Goal: Information Seeking & Learning: Learn about a topic

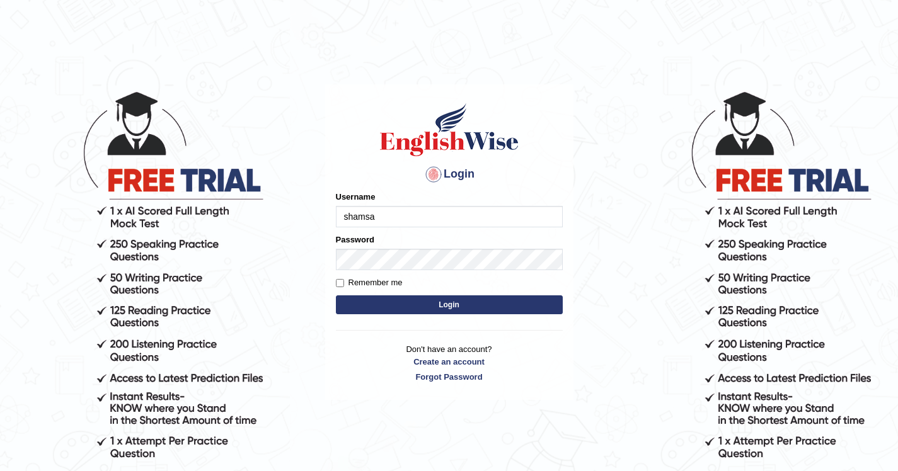
type input "shamsa"
click at [526, 302] on button "Login" at bounding box center [449, 305] width 227 height 19
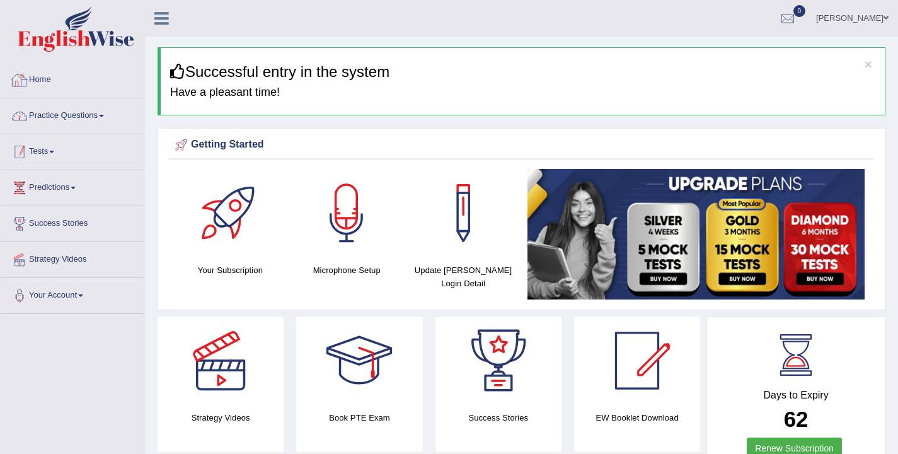
click at [80, 120] on link "Practice Questions" at bounding box center [73, 114] width 144 height 32
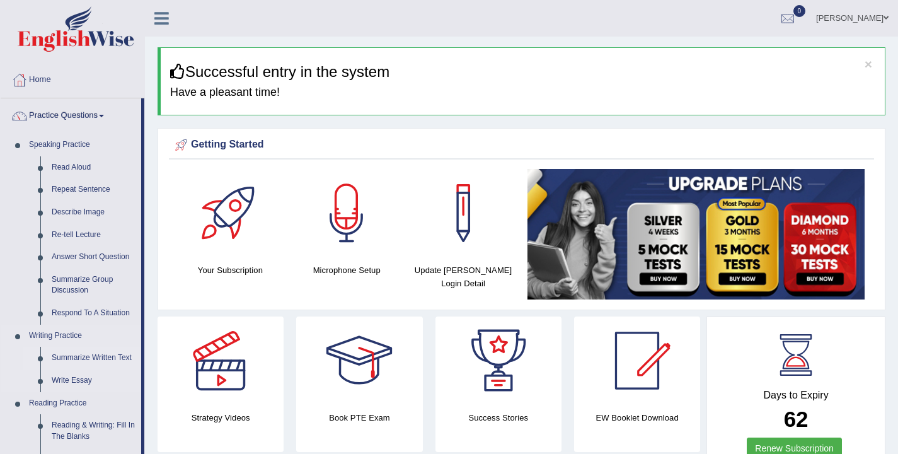
click at [88, 356] on link "Summarize Written Text" at bounding box center [93, 358] width 95 height 23
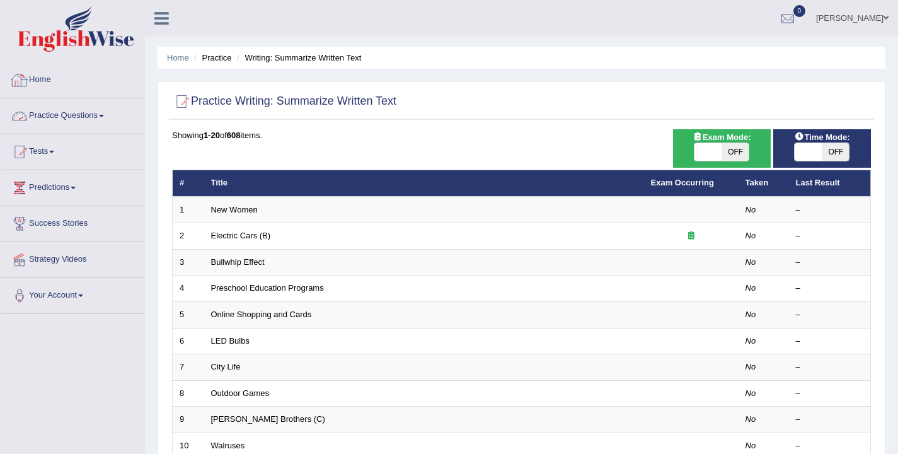
click at [68, 122] on link "Practice Questions" at bounding box center [73, 114] width 144 height 32
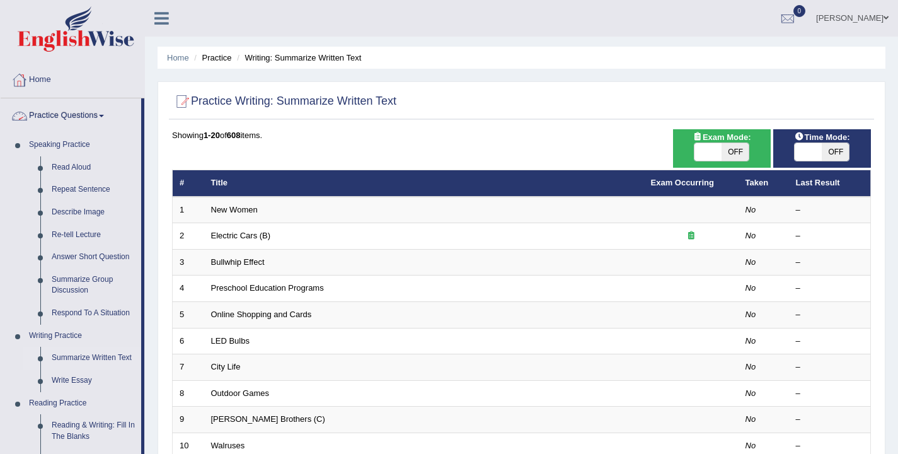
click at [89, 109] on link "Practice Questions" at bounding box center [71, 114] width 141 height 32
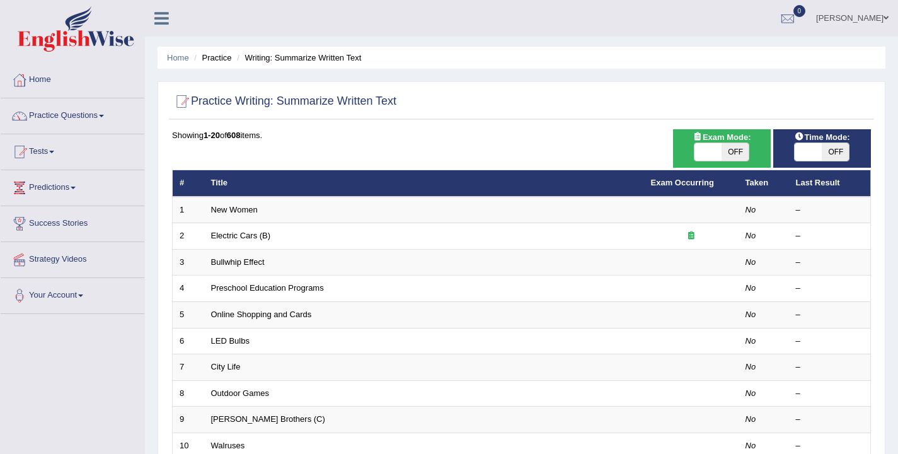
click at [89, 113] on link "Practice Questions" at bounding box center [73, 114] width 144 height 32
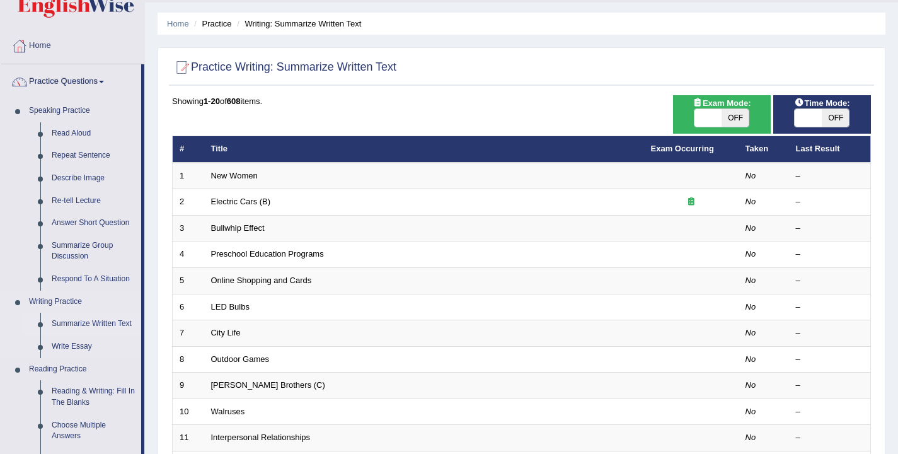
scroll to position [35, 0]
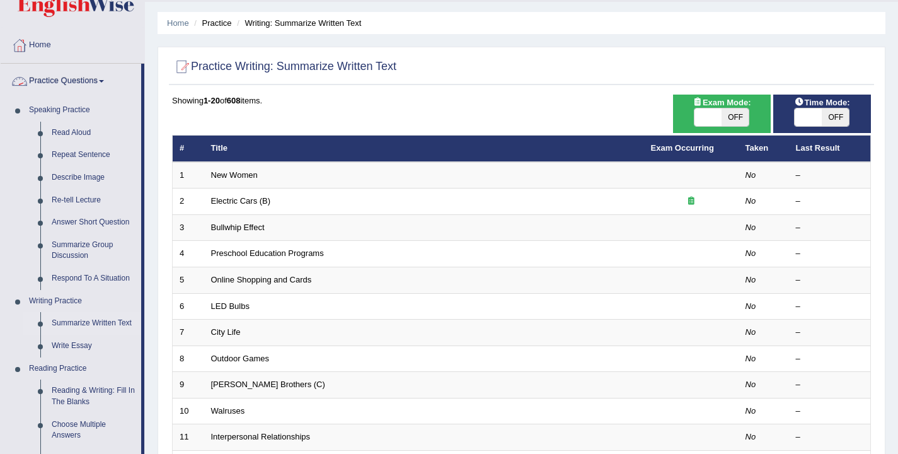
click at [67, 83] on link "Practice Questions" at bounding box center [71, 80] width 141 height 32
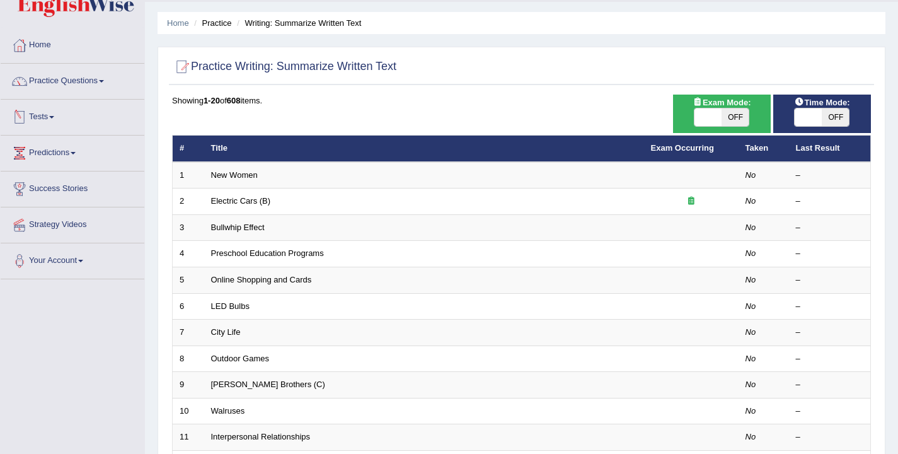
click at [47, 125] on link "Tests" at bounding box center [73, 116] width 144 height 32
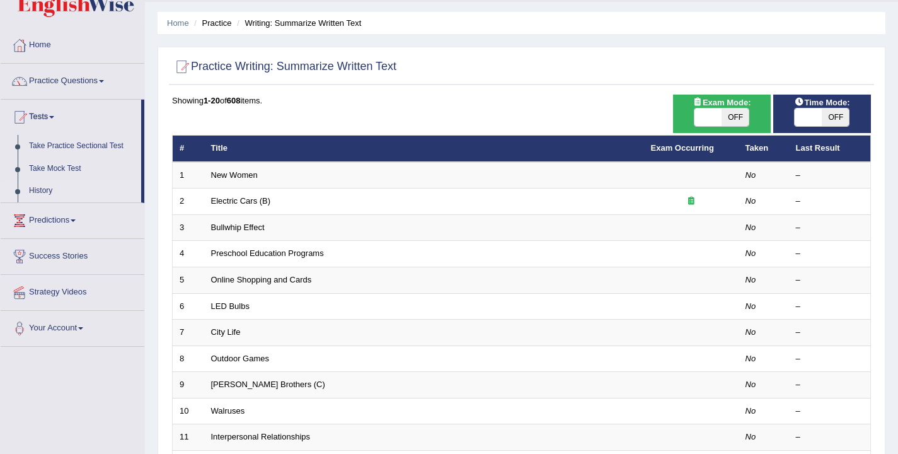
click at [44, 190] on link "History" at bounding box center [82, 191] width 118 height 23
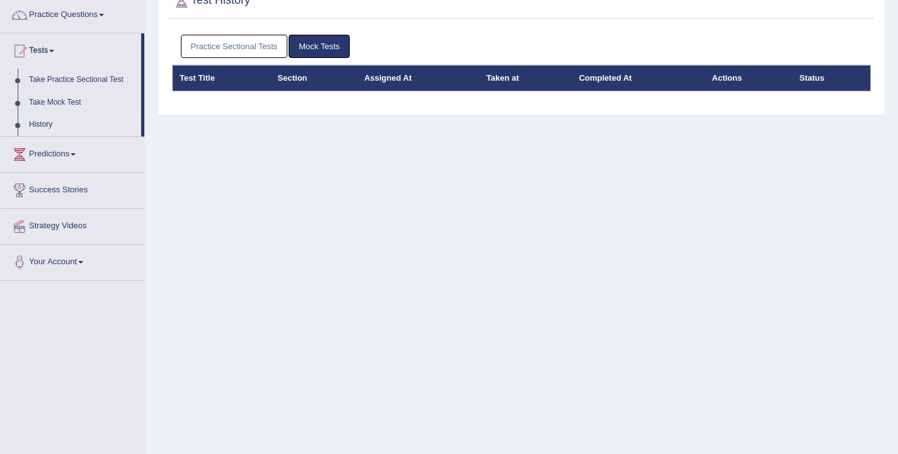
scroll to position [101, 0]
click at [328, 50] on link "Mock Tests" at bounding box center [319, 46] width 61 height 23
click at [216, 47] on link "Practice Sectional Tests" at bounding box center [234, 46] width 107 height 23
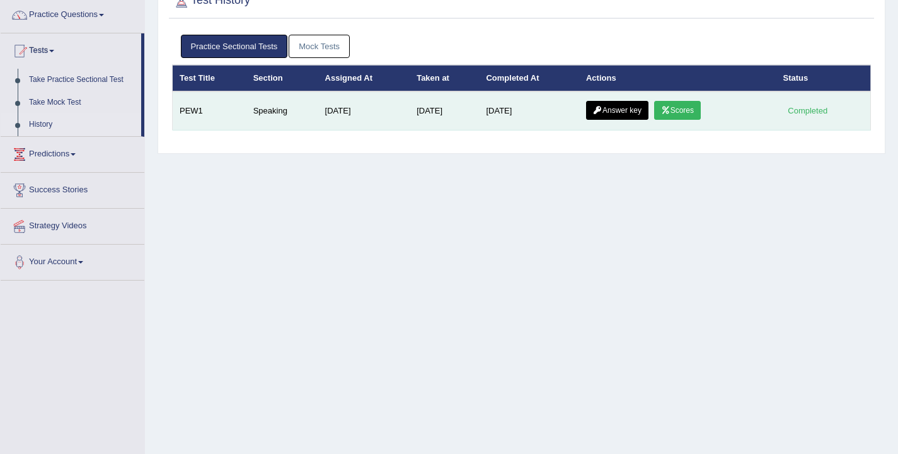
click at [687, 106] on link "Scores" at bounding box center [677, 110] width 47 height 19
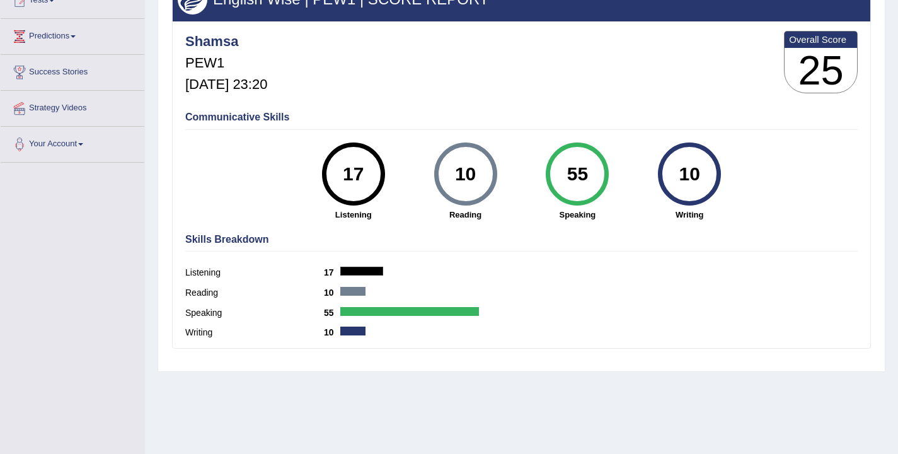
scroll to position [151, 0]
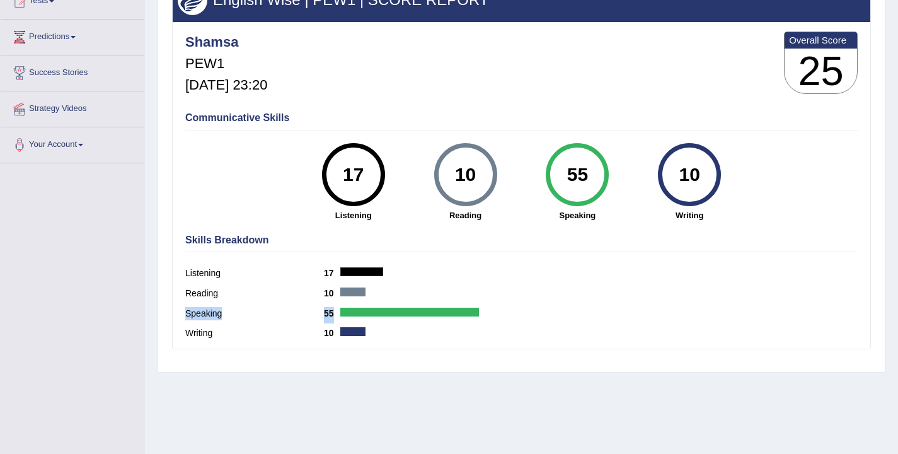
drag, startPoint x: 185, startPoint y: 308, endPoint x: 380, endPoint y: 314, distance: 194.8
click at [380, 314] on div "Speaking 55" at bounding box center [521, 315] width 672 height 20
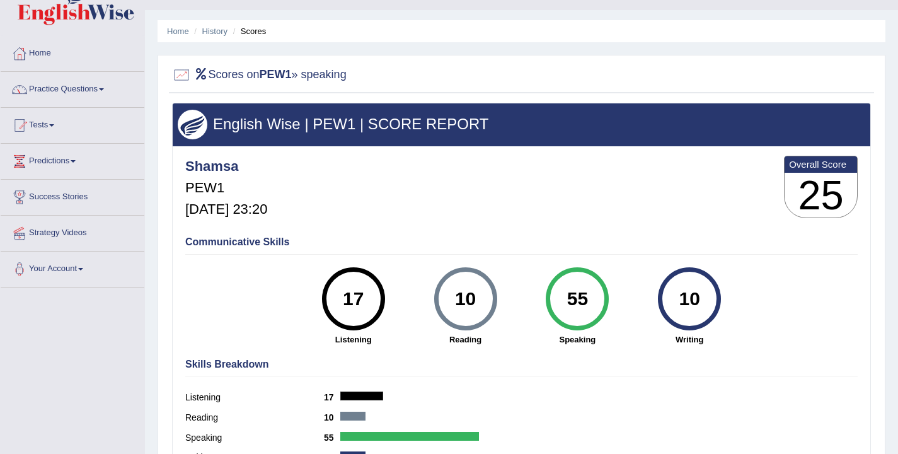
scroll to position [26, 0]
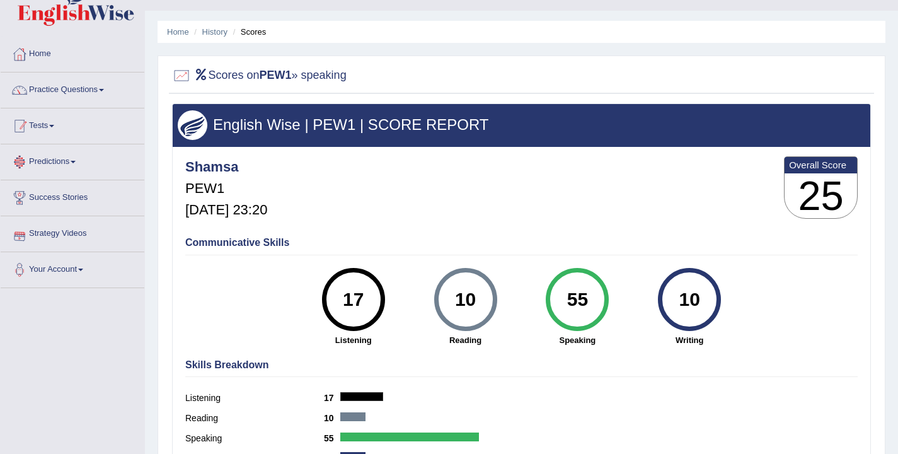
click at [49, 127] on link "Tests" at bounding box center [73, 124] width 144 height 32
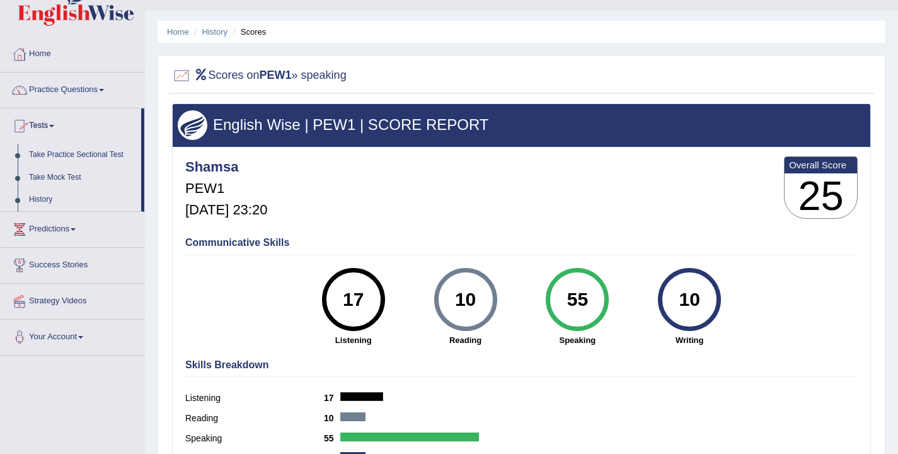
click at [32, 124] on link "Tests" at bounding box center [71, 124] width 141 height 32
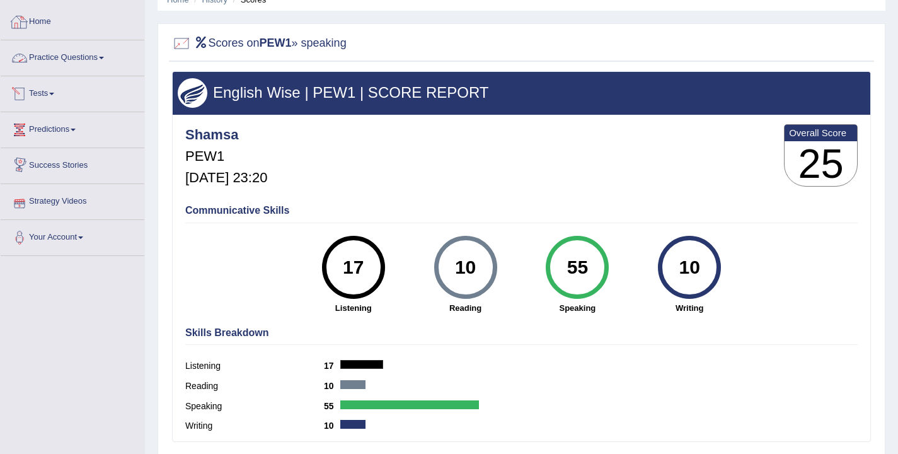
scroll to position [22, 0]
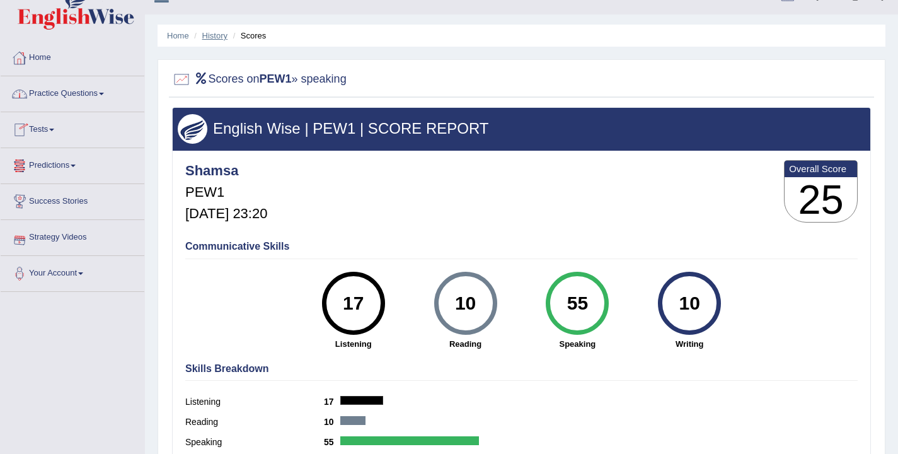
click at [216, 38] on link "History" at bounding box center [214, 35] width 25 height 9
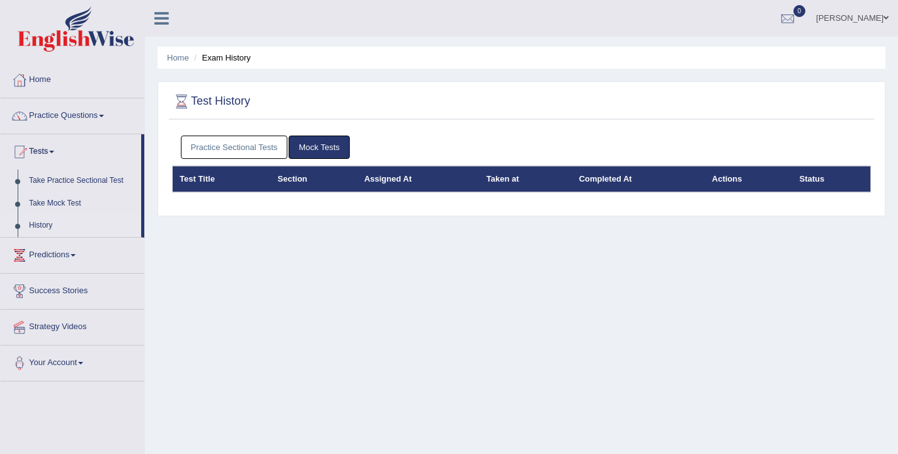
click at [234, 168] on th "Test Title" at bounding box center [222, 179] width 98 height 26
click at [231, 143] on link "Practice Sectional Tests" at bounding box center [234, 146] width 107 height 23
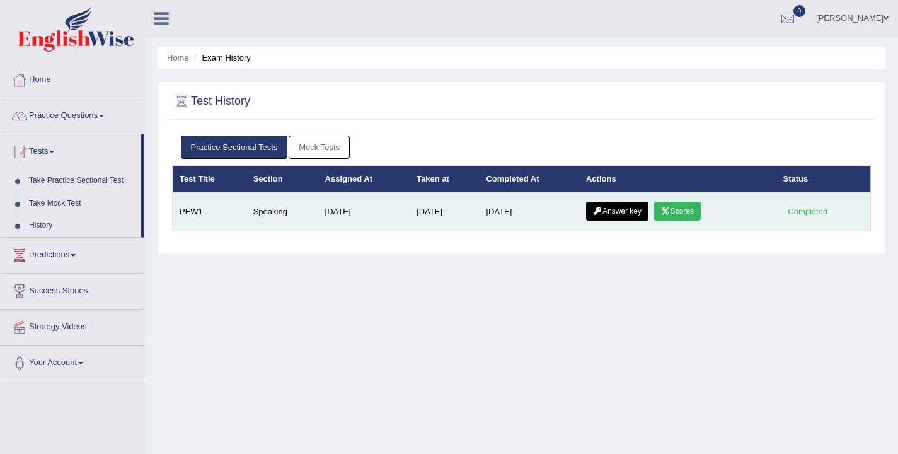
click at [618, 216] on link "Answer key" at bounding box center [617, 211] width 62 height 19
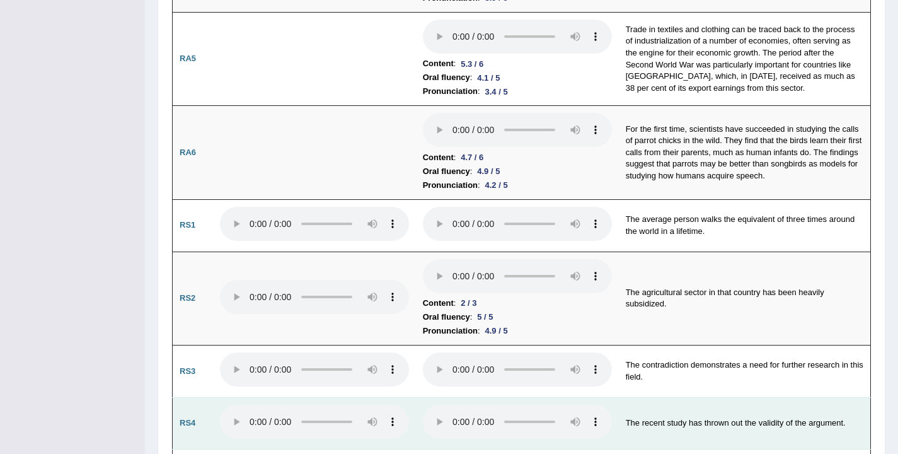
scroll to position [630, 0]
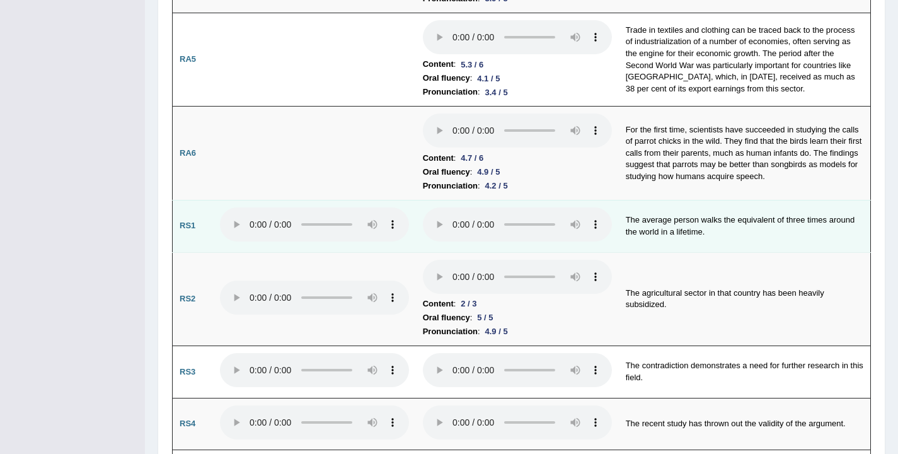
click at [619, 200] on td "The average person walks the equivalent of three times around the world in a li…" at bounding box center [745, 226] width 252 height 52
click at [231, 207] on audio at bounding box center [314, 224] width 189 height 34
click at [423, 207] on audio at bounding box center [517, 224] width 189 height 34
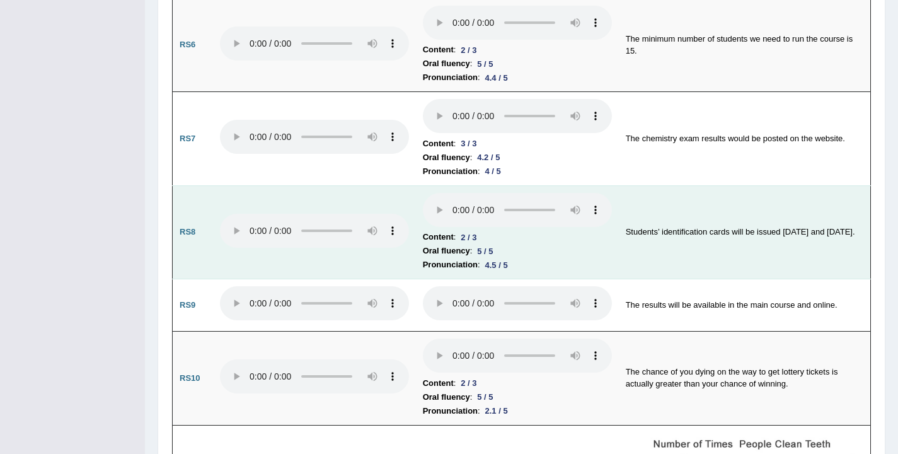
scroll to position [1164, 0]
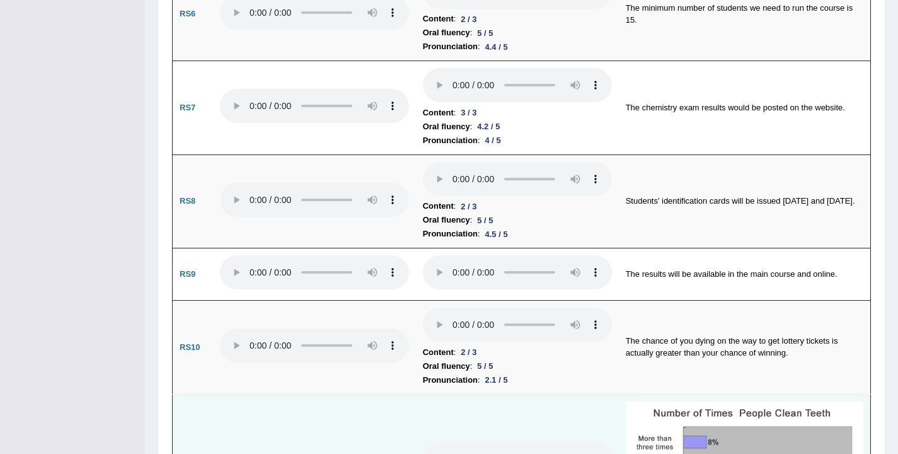
click at [423, 442] on audio at bounding box center [517, 459] width 189 height 34
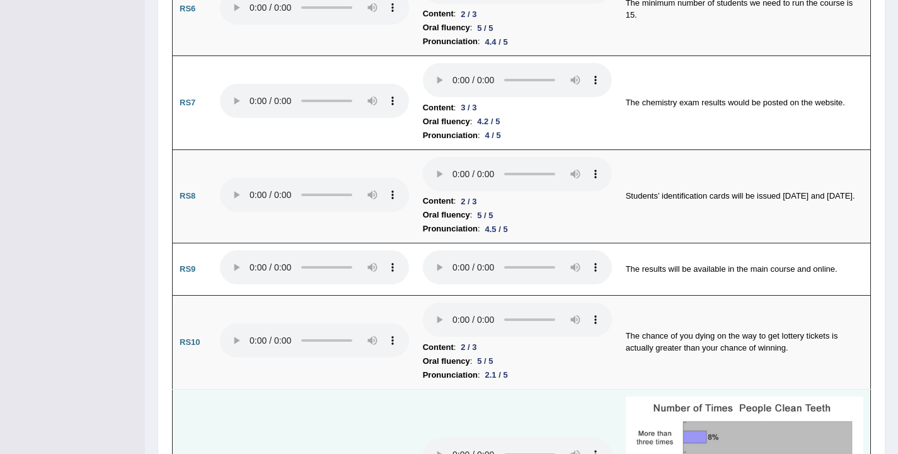
scroll to position [1166, 0]
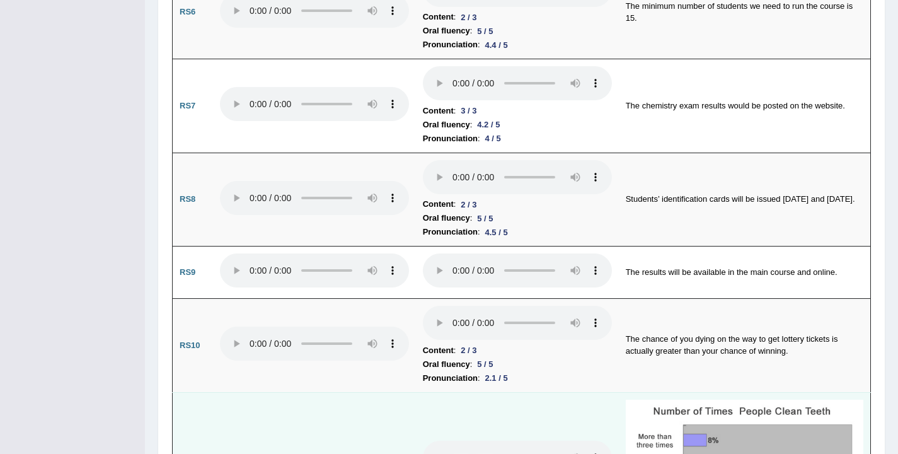
drag, startPoint x: 471, startPoint y: 226, endPoint x: 429, endPoint y: 226, distance: 41.6
click at [429, 440] on audio at bounding box center [517, 457] width 189 height 34
click at [423, 440] on audio at bounding box center [517, 457] width 189 height 34
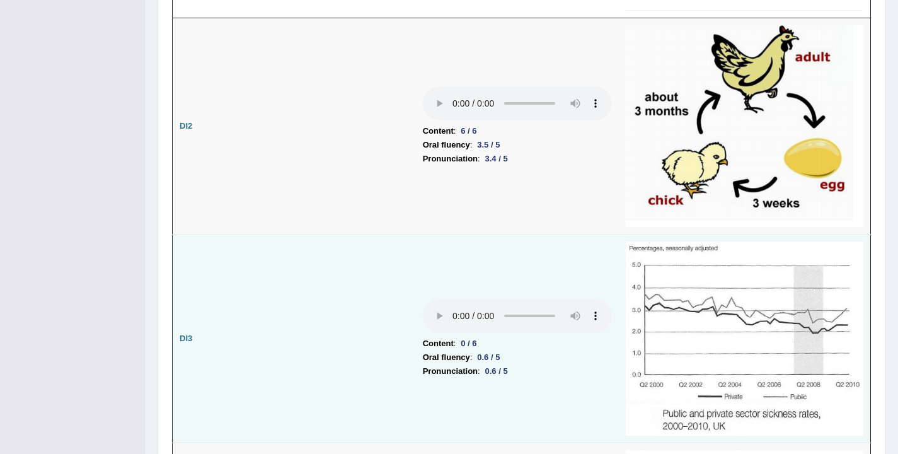
scroll to position [1720, 0]
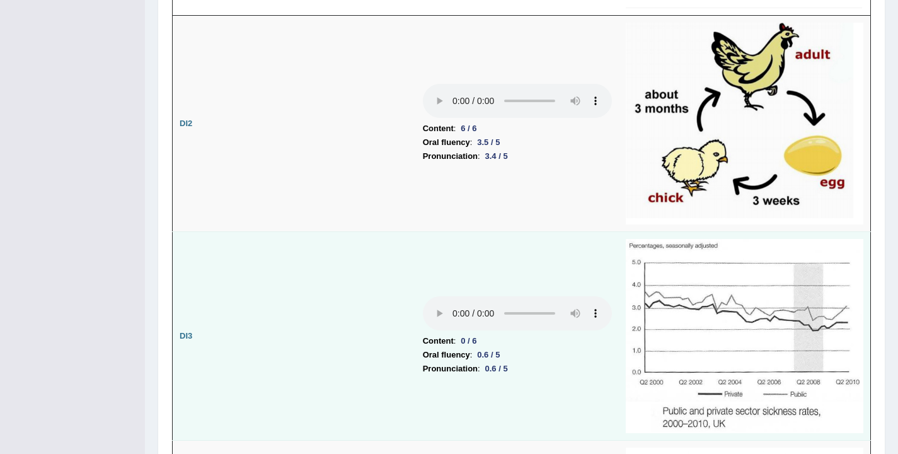
click at [423, 296] on audio at bounding box center [517, 313] width 189 height 34
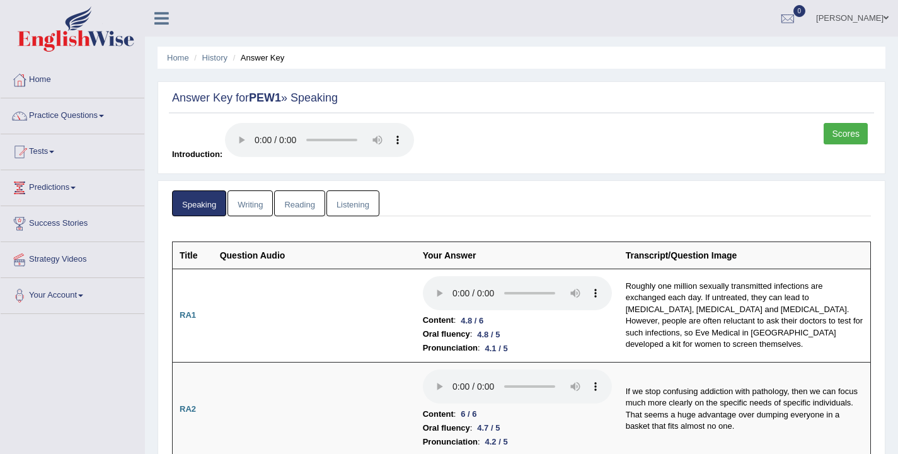
scroll to position [0, 0]
click at [64, 105] on link "Practice Questions" at bounding box center [73, 114] width 144 height 32
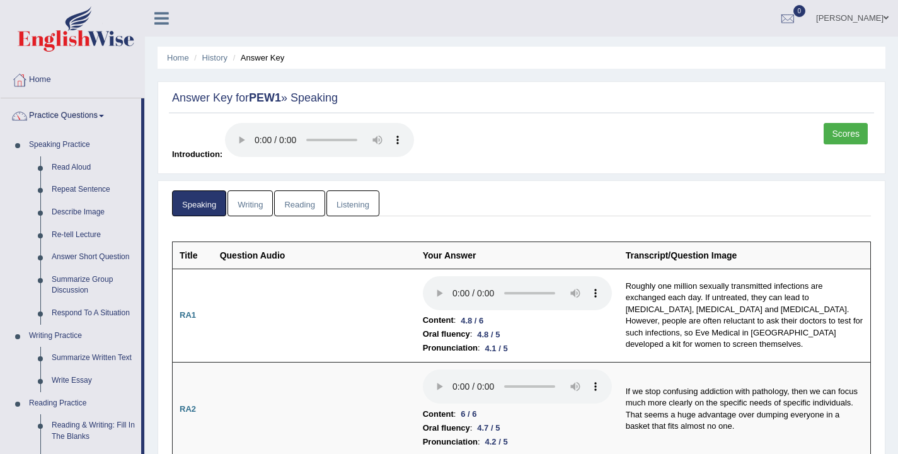
click at [80, 117] on link "Practice Questions" at bounding box center [71, 114] width 141 height 32
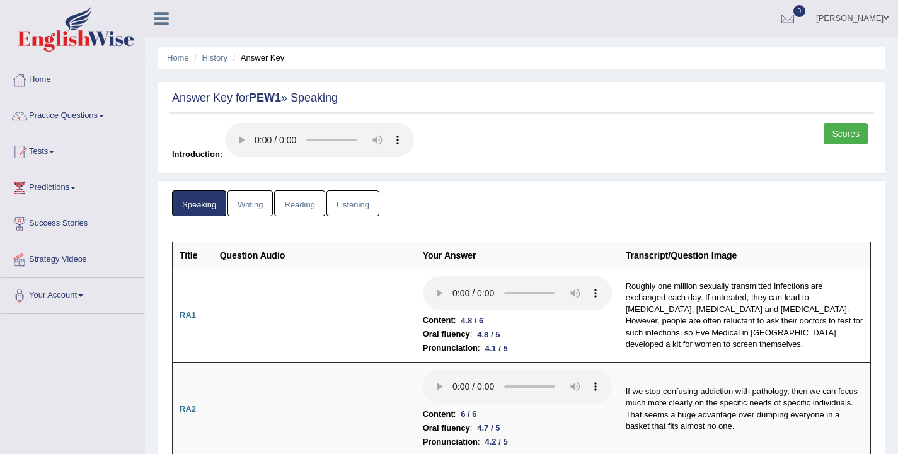
click at [84, 119] on link "Practice Questions" at bounding box center [73, 114] width 144 height 32
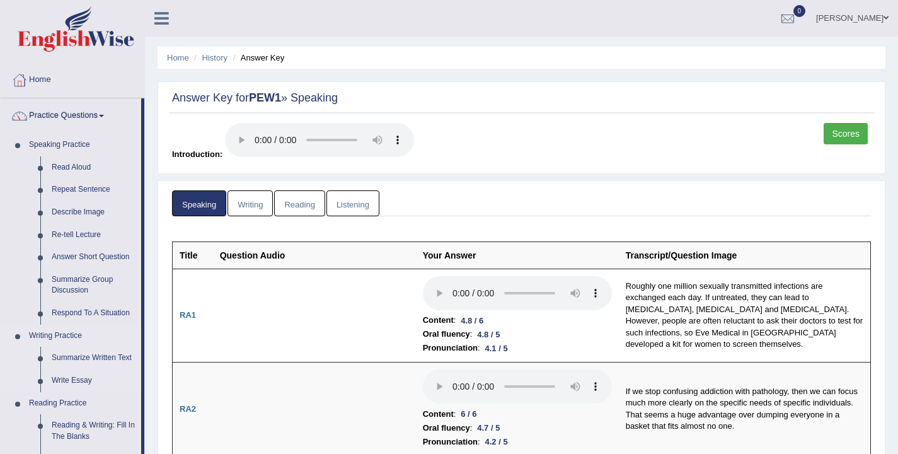
click at [58, 334] on link "Writing Practice" at bounding box center [82, 336] width 118 height 23
click at [78, 354] on link "Summarize Written Text" at bounding box center [93, 358] width 95 height 23
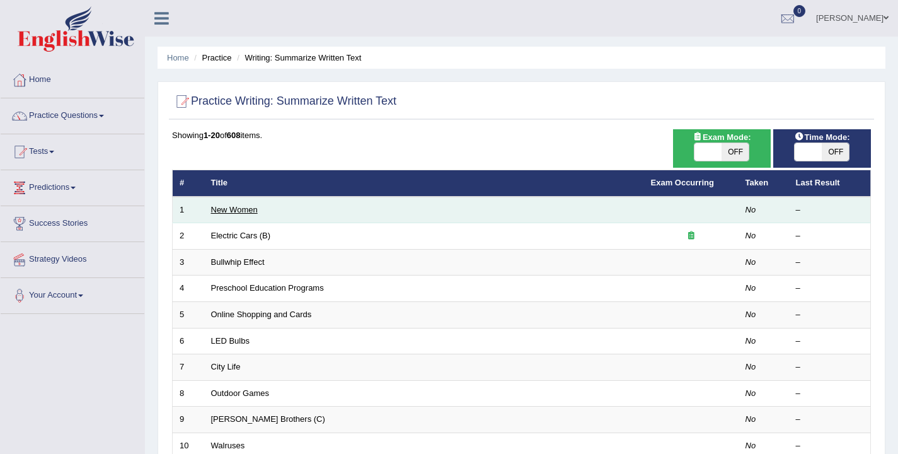
click at [237, 209] on link "New Women" at bounding box center [234, 209] width 47 height 9
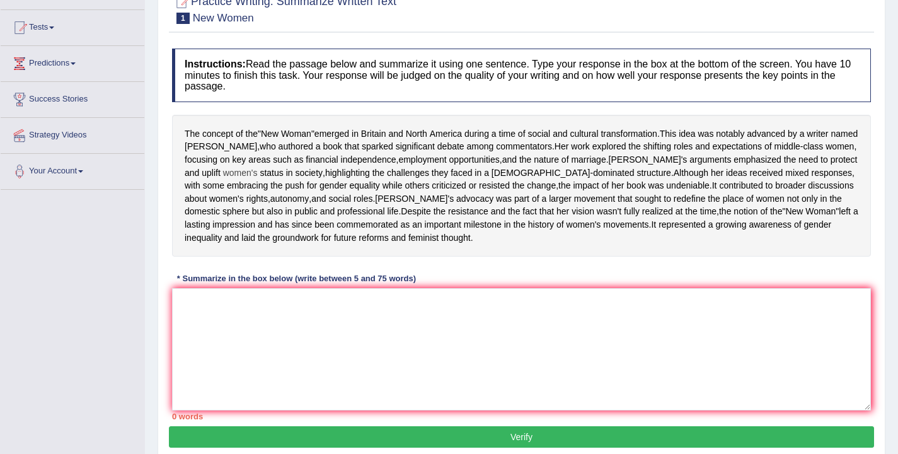
scroll to position [130, 0]
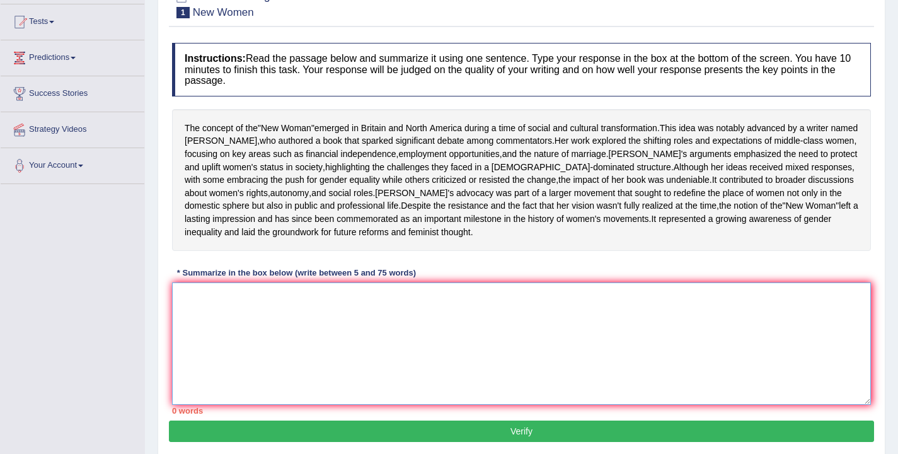
click at [271, 330] on textarea at bounding box center [521, 343] width 699 height 122
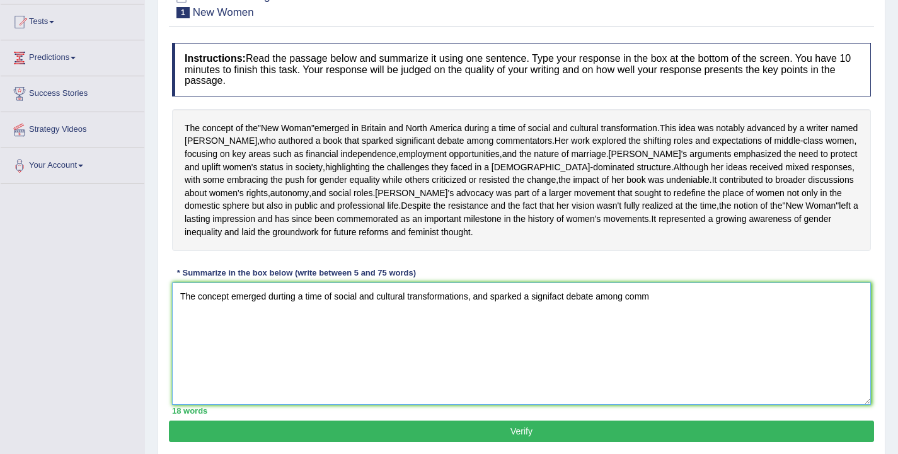
drag, startPoint x: 682, startPoint y: 335, endPoint x: 507, endPoint y: 343, distance: 175.4
click at [507, 343] on textarea "The concept emerged durting a time of social and cultural transformations, and …" at bounding box center [521, 343] width 699 height 122
drag, startPoint x: 694, startPoint y: 326, endPoint x: 539, endPoint y: 340, distance: 155.6
click at [539, 340] on textarea "The concept emerged durting a time of social and cultural transformations, and …" at bounding box center [521, 343] width 699 height 122
drag, startPoint x: 677, startPoint y: 327, endPoint x: 471, endPoint y: 328, distance: 206.1
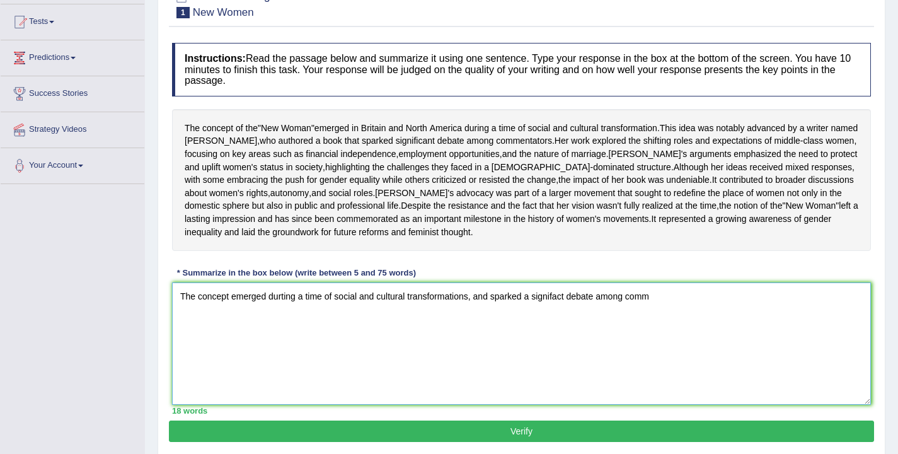
click at [471, 328] on textarea "The concept emerged durting a time of social and cultural transformations, and …" at bounding box center [521, 343] width 699 height 122
click at [505, 405] on textarea "The concept emerged durting a time of social and cultural transformations, and …" at bounding box center [521, 343] width 699 height 122
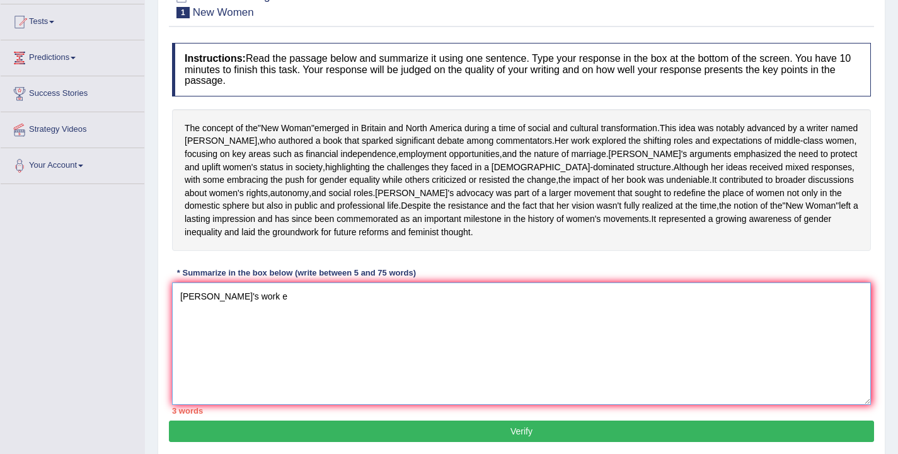
type textarea "Sarah's work e"
drag, startPoint x: 617, startPoint y: 154, endPoint x: 546, endPoint y: 139, distance: 72.9
click at [546, 139] on div "The concept of the " New Woman " emerged in Britain and North America during a …" at bounding box center [521, 180] width 699 height 142
click at [364, 357] on textarea "Sarah's work e" at bounding box center [521, 343] width 699 height 122
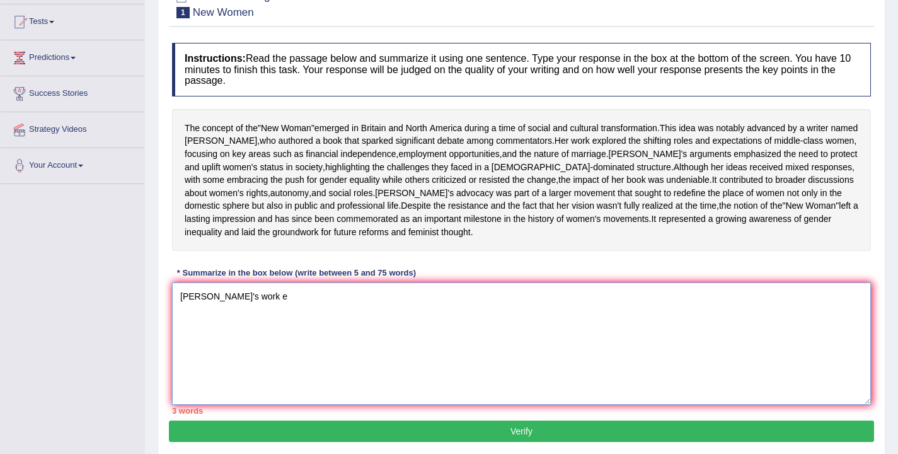
click at [364, 357] on textarea "Sarah's work e" at bounding box center [521, 343] width 699 height 122
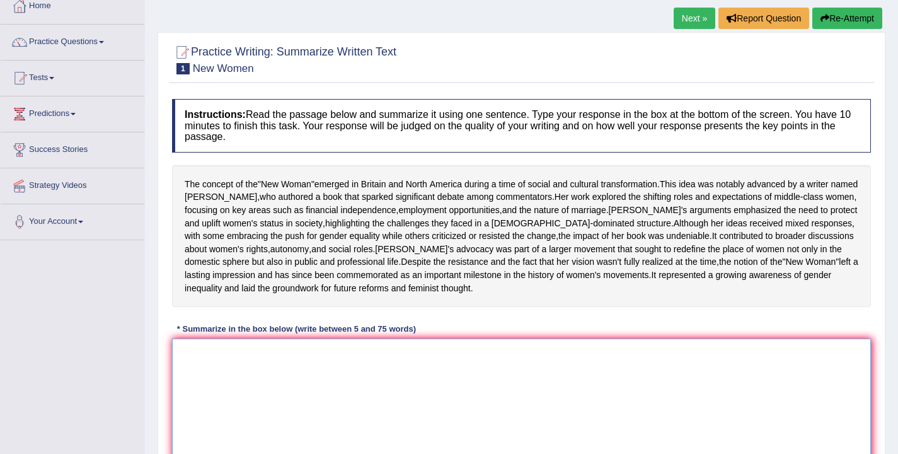
scroll to position [35, 0]
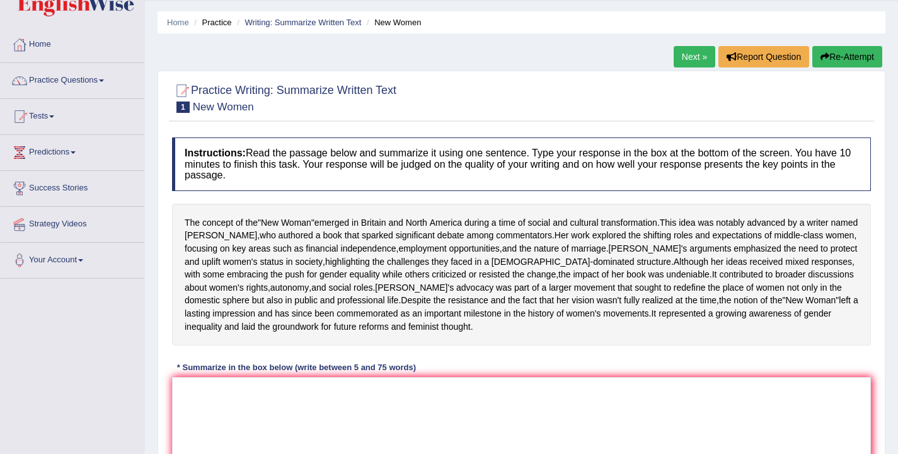
click at [687, 63] on link "Next »" at bounding box center [695, 56] width 42 height 21
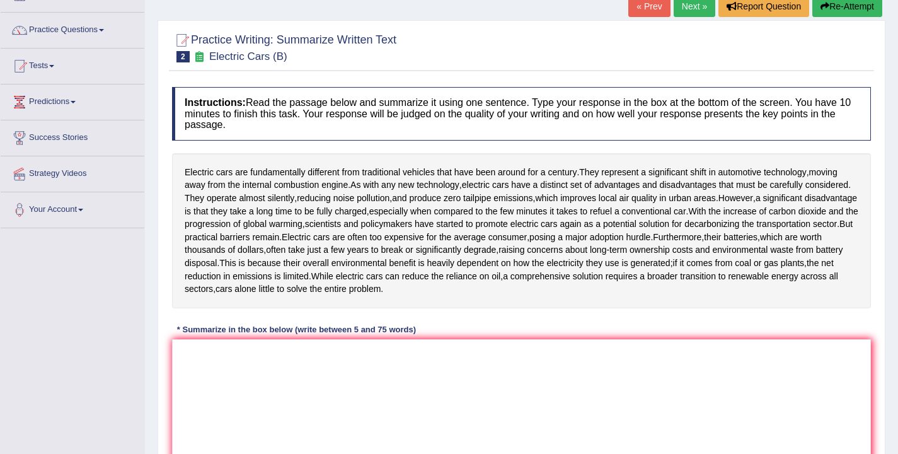
scroll to position [86, 0]
click at [66, 40] on link "Practice Questions" at bounding box center [73, 29] width 144 height 32
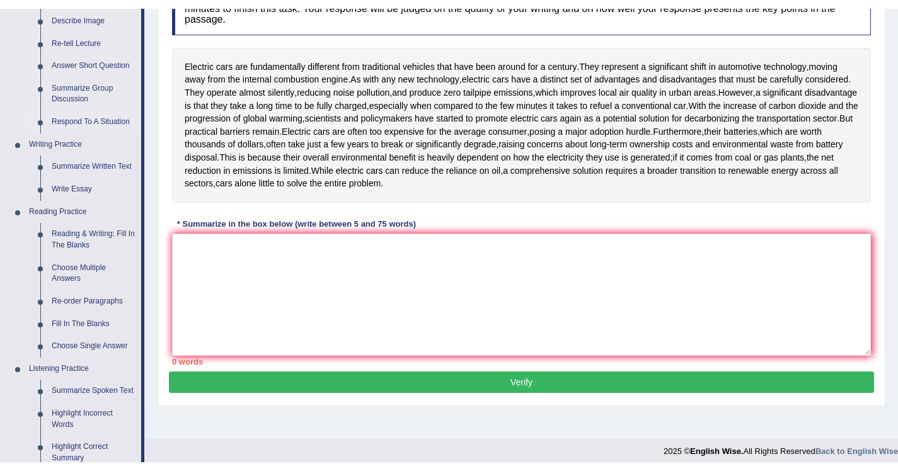
scroll to position [202, 0]
